Goal: Transaction & Acquisition: Purchase product/service

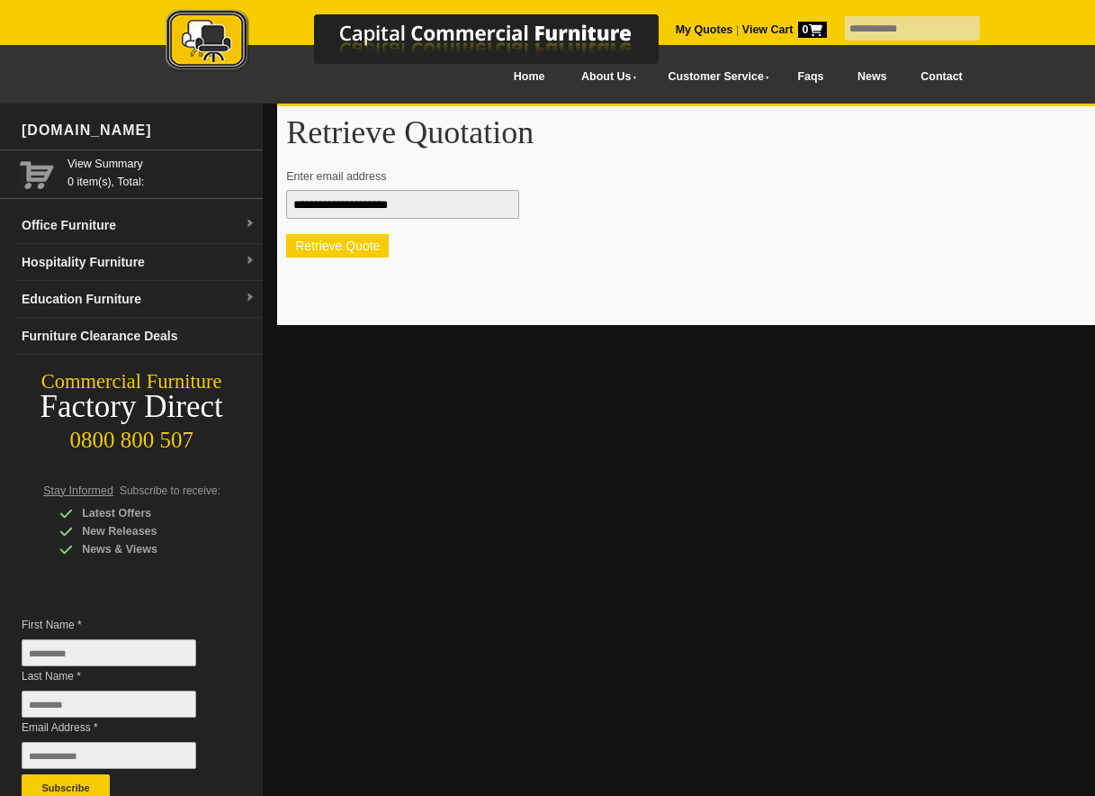
type input "**********"
click at [319, 246] on button "Retrieve Quote" at bounding box center [337, 245] width 103 height 23
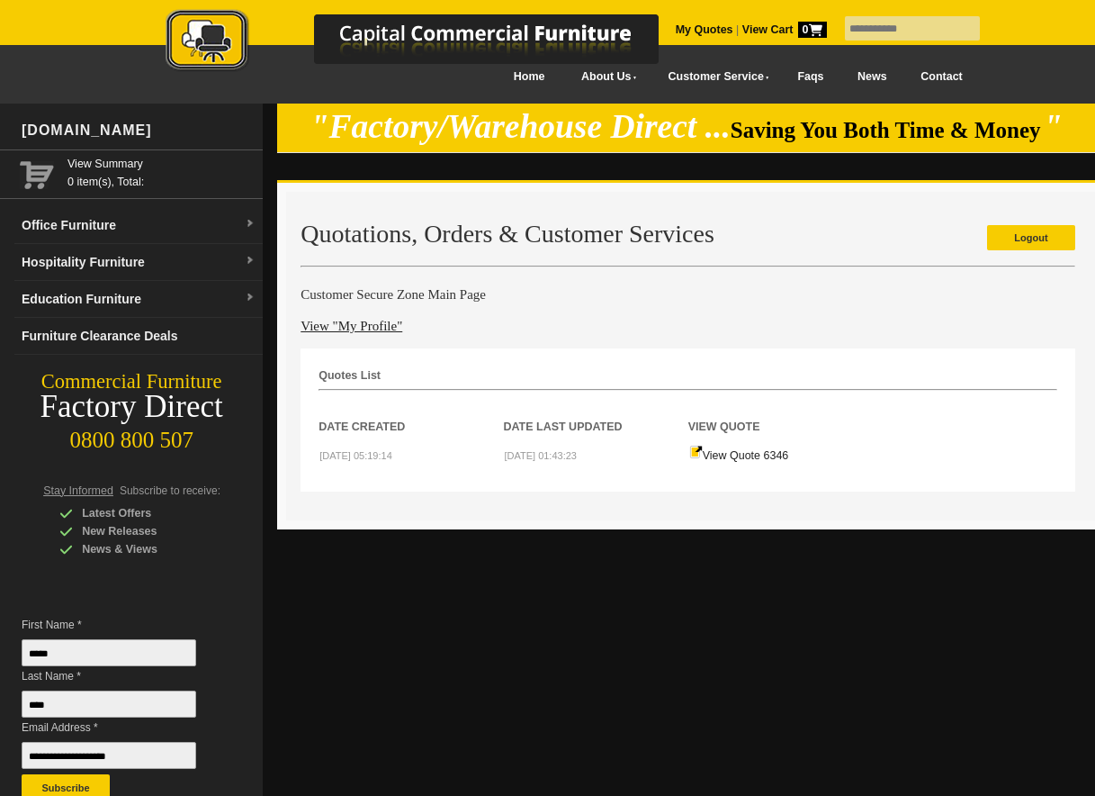
click at [764, 463] on td "View Quote 6346" at bounding box center [781, 455] width 185 height 38
click at [752, 456] on link "View Quote 6346" at bounding box center [739, 455] width 100 height 13
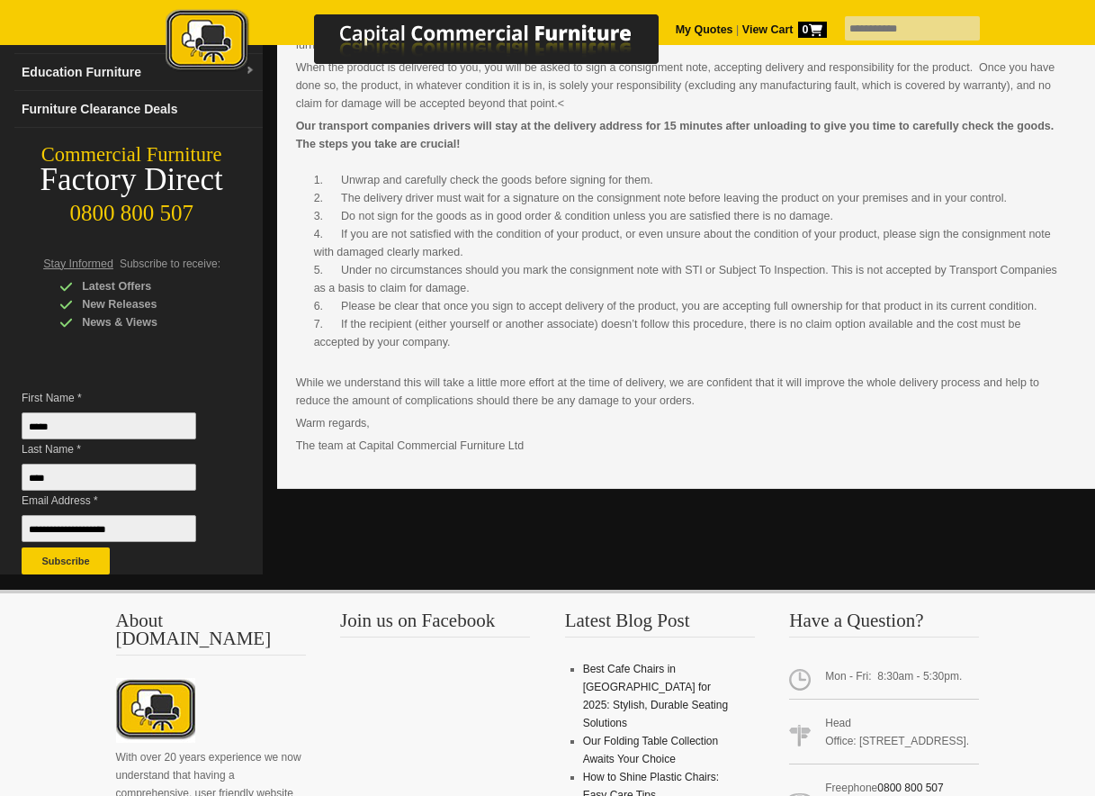
scroll to position [270, 0]
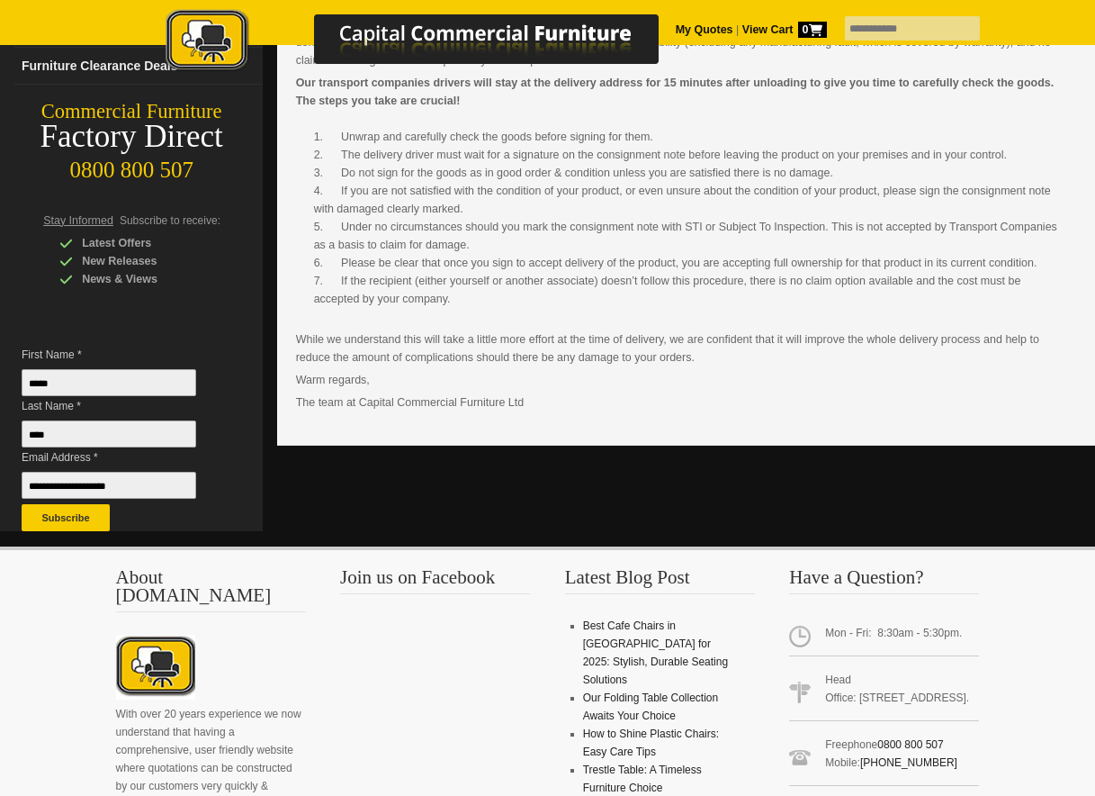
click at [826, 630] on span "Mon - Fri: 8:30am - 5:30pm." at bounding box center [884, 637] width 190 height 40
click at [803, 635] on span "Mon - Fri: 8:30am - 5:30pm." at bounding box center [884, 637] width 190 height 40
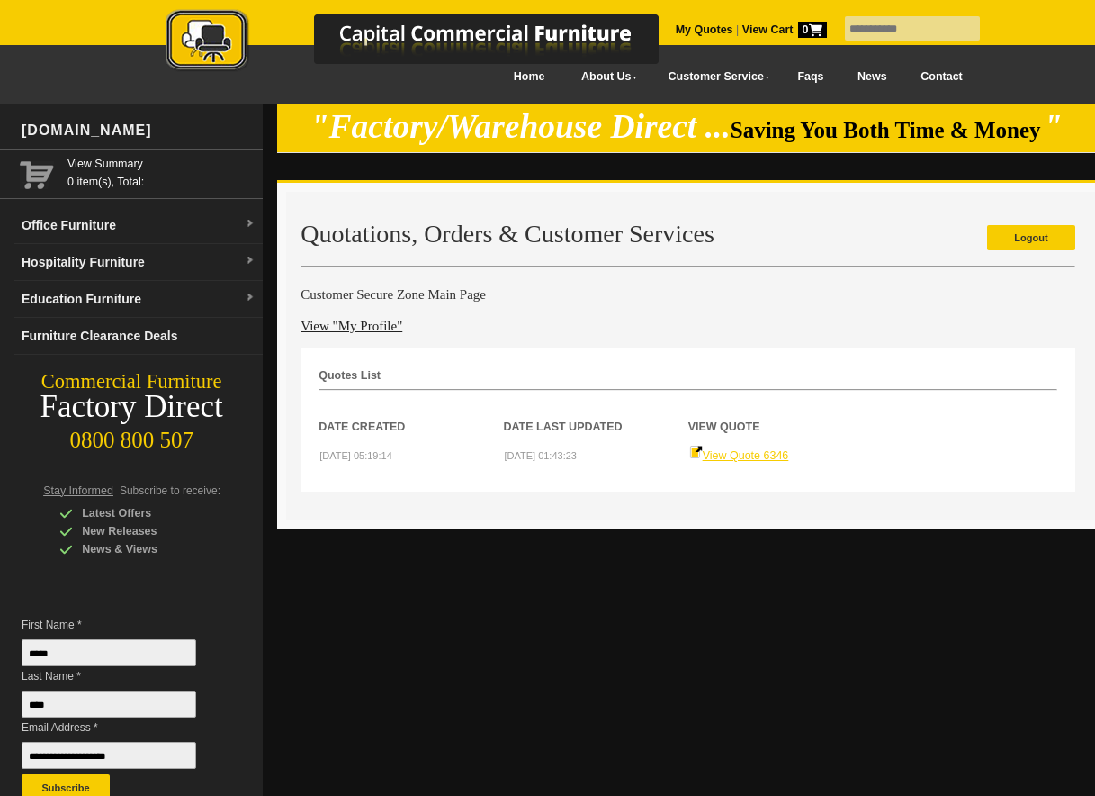
click at [725, 453] on link "View Quote 6346" at bounding box center [739, 455] width 100 height 13
